Goal: Task Accomplishment & Management: Use online tool/utility

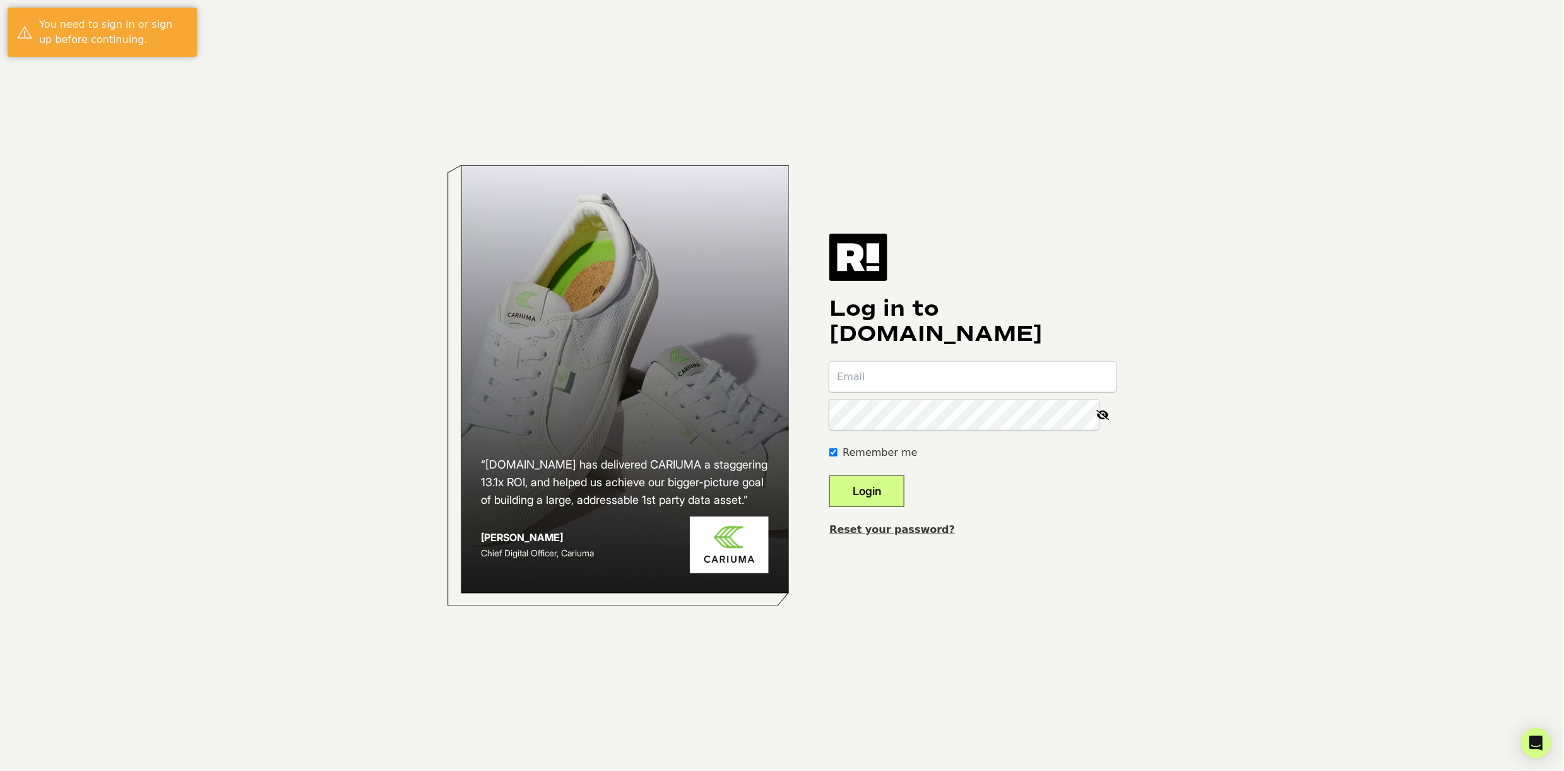
type input "[PERSON_NAME][EMAIL_ADDRESS][DOMAIN_NAME]"
click at [877, 495] on button "Login" at bounding box center [866, 491] width 75 height 32
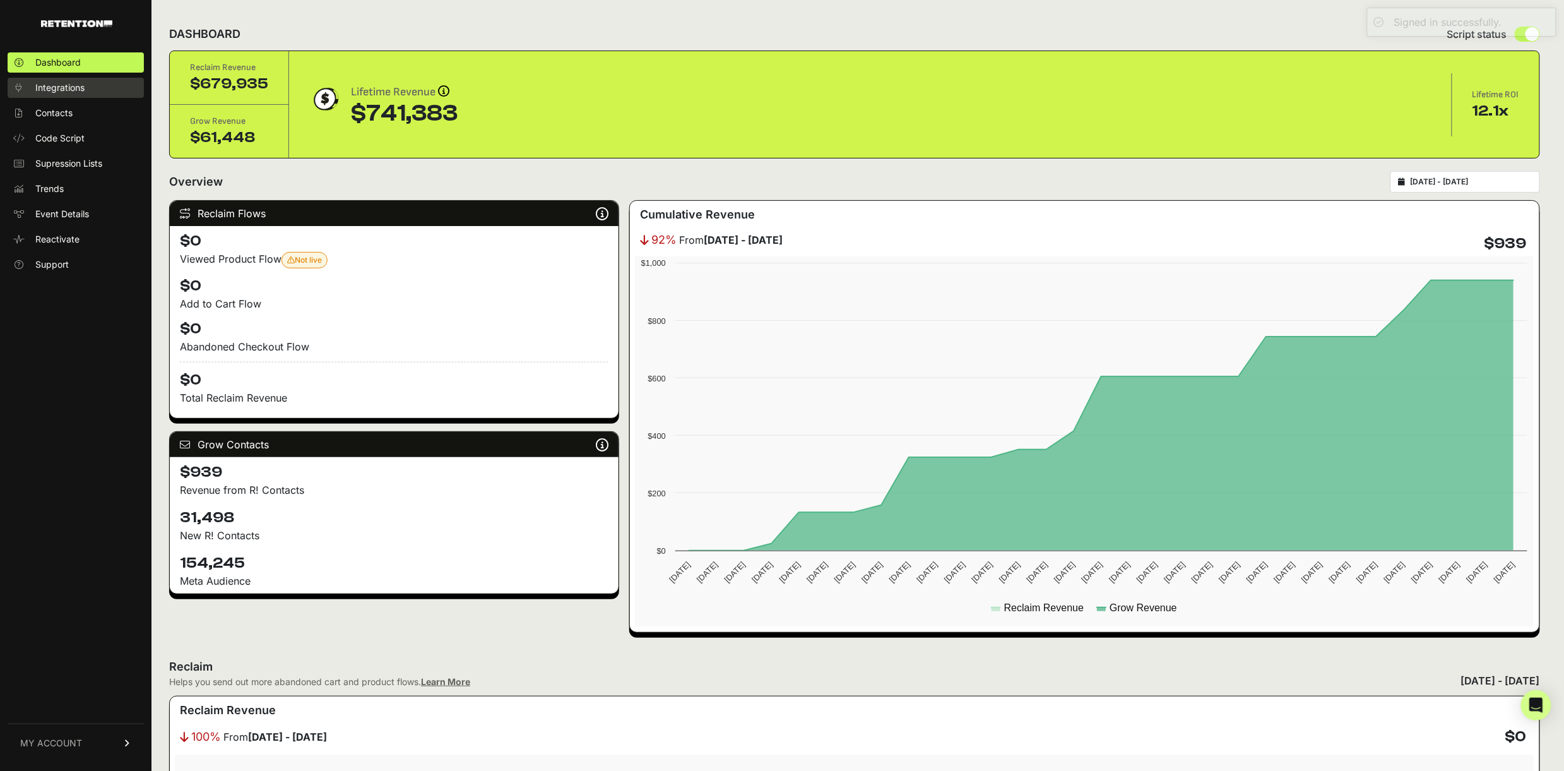
click at [60, 89] on span "Integrations" at bounding box center [59, 87] width 49 height 13
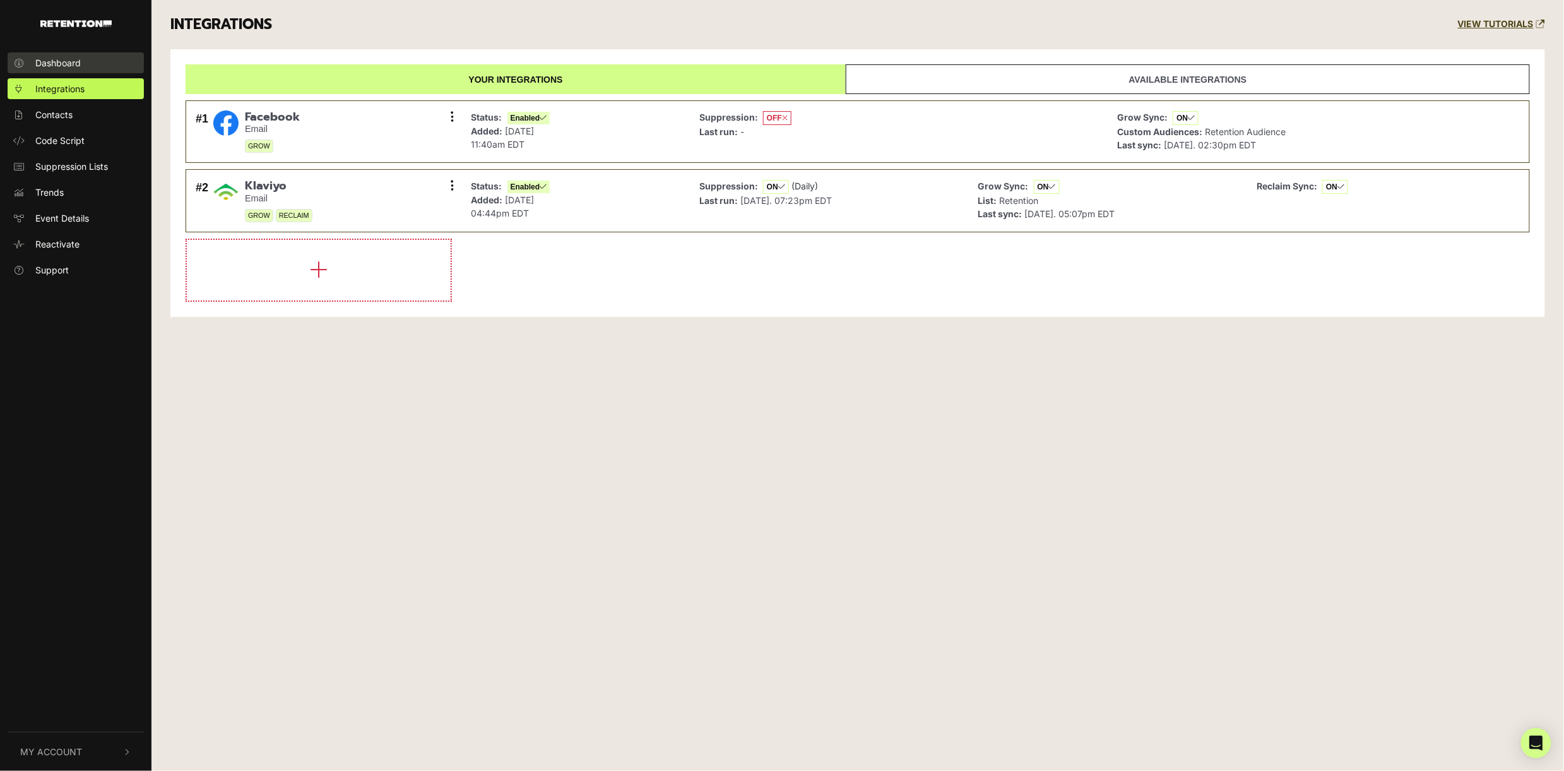
click at [70, 61] on span "Dashboard" at bounding box center [57, 62] width 45 height 13
